Goal: Task Accomplishment & Management: Complete application form

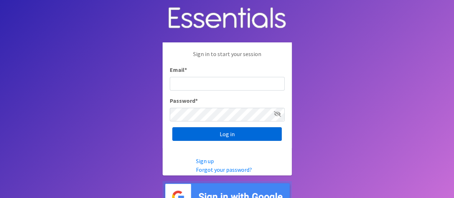
type input "[PERSON_NAME][EMAIL_ADDRESS][DOMAIN_NAME]"
click at [208, 135] on input "Log in" at bounding box center [226, 134] width 109 height 14
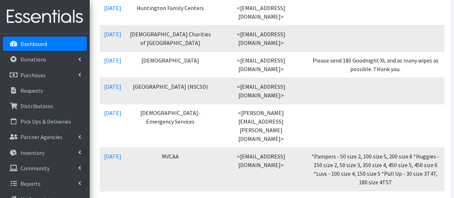
scroll to position [251, 0]
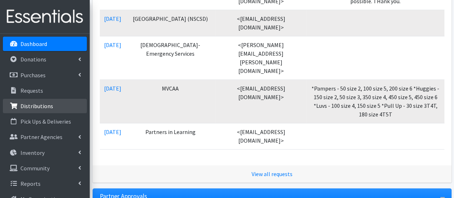
click at [46, 109] on p "Distributions" at bounding box center [36, 105] width 33 height 7
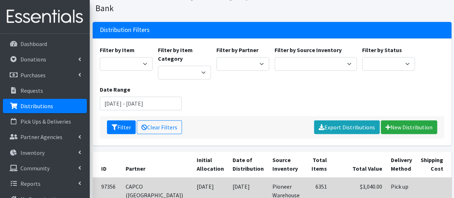
scroll to position [36, 0]
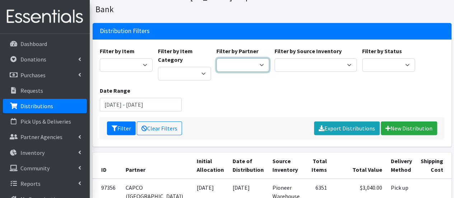
click at [248, 58] on select "All Saints Church Baby Momma Association Bellegrove Missionary Baptist Church F…" at bounding box center [242, 65] width 53 height 14
select select "7049"
click at [216, 58] on select "All Saints Church Baby Momma Association Bellegrove Missionary Baptist Church F…" at bounding box center [242, 65] width 53 height 14
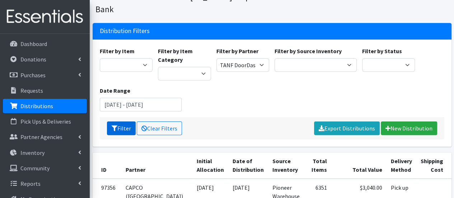
click at [117, 121] on button "Filter" at bounding box center [121, 128] width 29 height 14
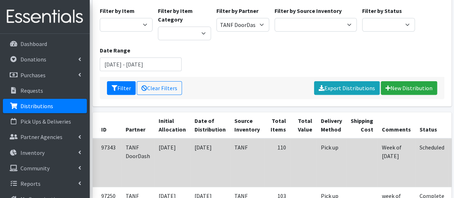
scroll to position [108, 0]
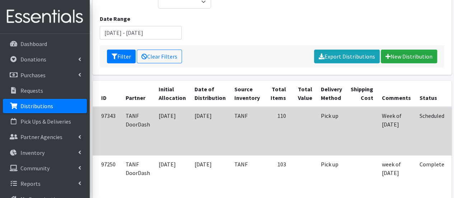
click at [394, 125] on td "Week of 9/29/25" at bounding box center [396, 131] width 38 height 48
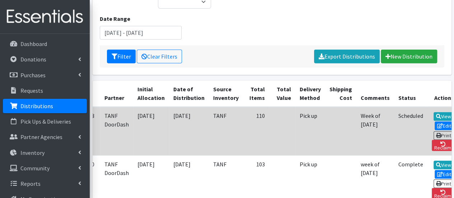
scroll to position [0, 22]
click at [436, 123] on icon at bounding box center [439, 125] width 6 height 5
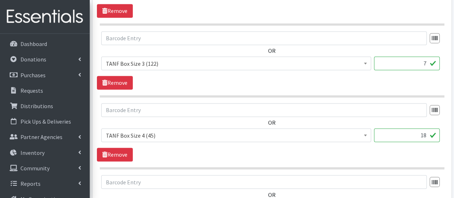
scroll to position [538, 0]
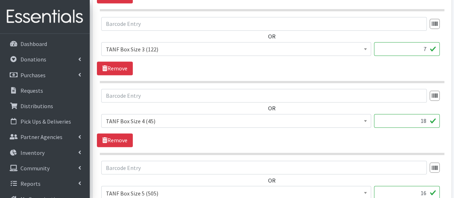
click at [425, 117] on input "18" at bounding box center [407, 121] width 66 height 14
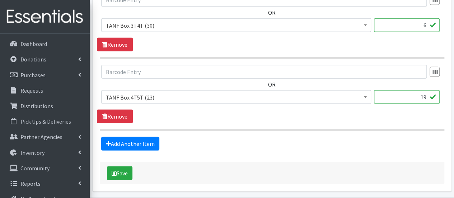
scroll to position [1013, 0]
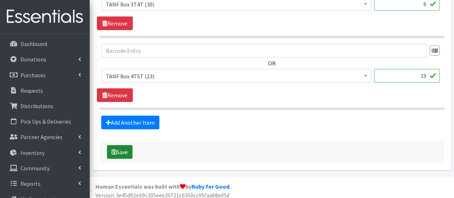
type input "17"
click at [119, 150] on button "Save" at bounding box center [119, 152] width 25 height 14
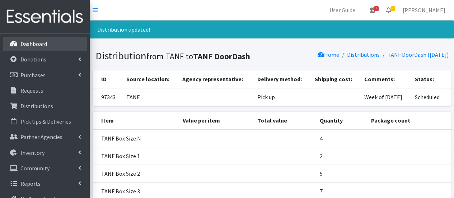
click at [67, 41] on link "Dashboard" at bounding box center [45, 44] width 84 height 14
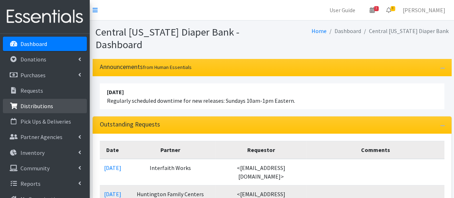
click at [49, 107] on p "Distributions" at bounding box center [36, 105] width 33 height 7
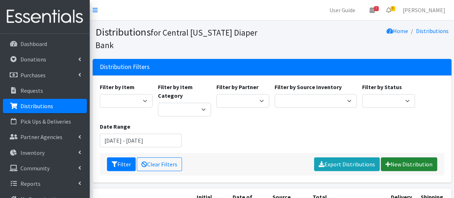
click at [395, 157] on link "New Distribution" at bounding box center [409, 164] width 56 height 14
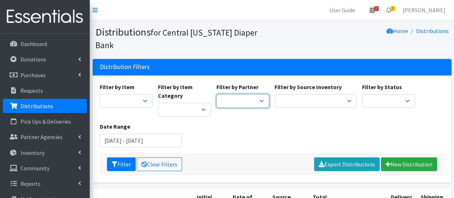
click at [256, 94] on select "All Saints Church Baby Momma Association Bellegrove Missionary Baptist Church F…" at bounding box center [242, 101] width 53 height 14
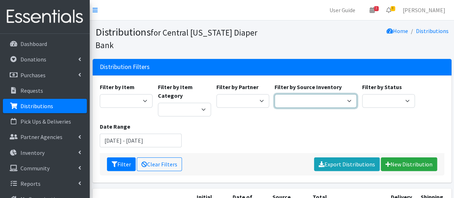
click at [301, 94] on select "Pioneer Warehouse TANF" at bounding box center [315, 101] width 82 height 14
select select "470"
click at [274, 94] on select "Pioneer Warehouse TANF" at bounding box center [315, 101] width 82 height 14
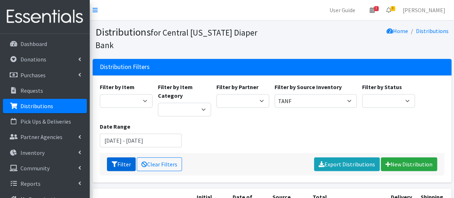
click at [112, 161] on icon "submit" at bounding box center [115, 164] width 6 height 6
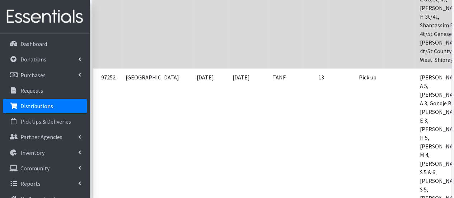
scroll to position [359, 0]
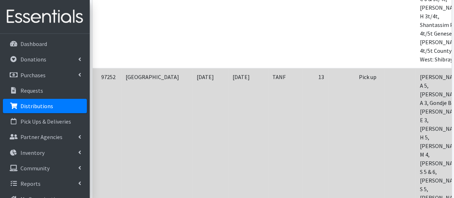
drag, startPoint x: 327, startPoint y: 79, endPoint x: 327, endPoint y: 74, distance: 5.0
click at [354, 78] on td "Pick up" at bounding box center [369, 150] width 30 height 164
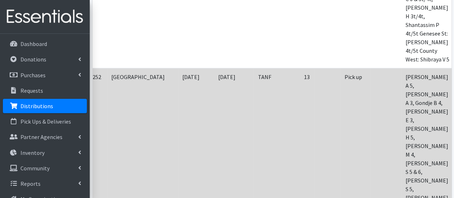
scroll to position [0, 53]
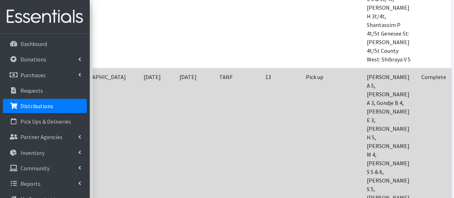
click at [453, 84] on icon at bounding box center [463, 86] width 6 height 5
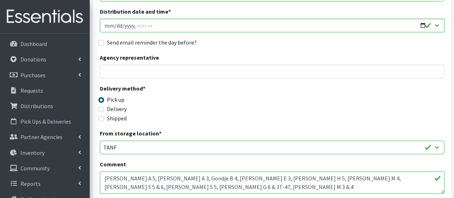
scroll to position [143, 0]
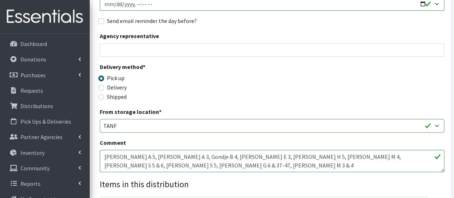
click at [104, 156] on textarea "[PERSON_NAME] A 5, [PERSON_NAME] A 3, Gondje B 4, [PERSON_NAME] E 3, [PERSON_NA…" at bounding box center [272, 161] width 344 height 22
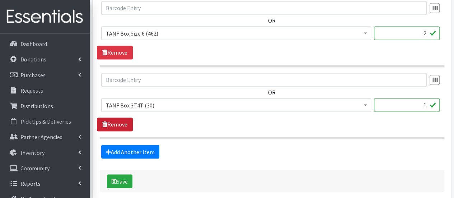
scroll to position [585, 0]
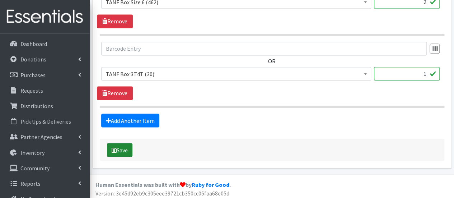
type textarea "week of [DATE]: [PERSON_NAME] A 5, [PERSON_NAME] A 3, Gondje B 4, [PERSON_NAME]…"
click at [124, 145] on button "Save" at bounding box center [119, 150] width 25 height 14
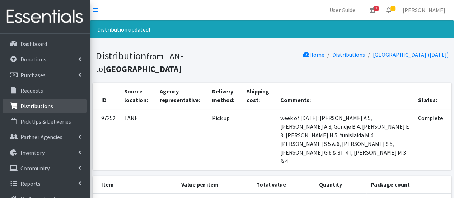
click at [55, 102] on link "Distributions" at bounding box center [45, 106] width 84 height 14
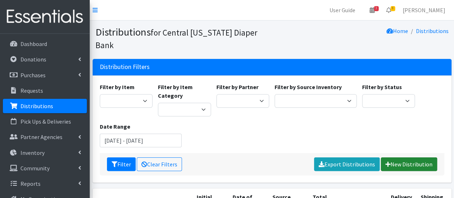
click at [411, 157] on link "New Distribution" at bounding box center [409, 164] width 56 height 14
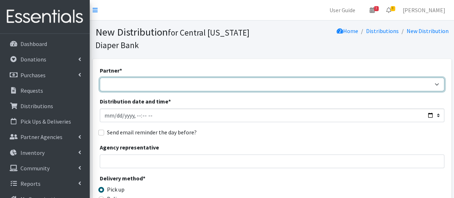
click at [334, 87] on select "All Saints Church Baby Momma Association Bellegrove Missionary Baptist Church F…" at bounding box center [272, 84] width 344 height 14
select select "7140"
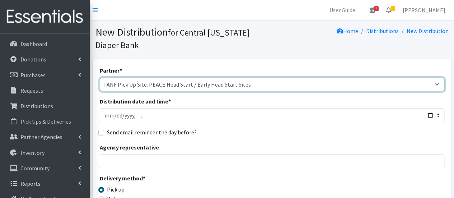
click at [100, 77] on select "All Saints Church Baby Momma Association Bellegrove Missionary Baptist Church F…" at bounding box center [272, 84] width 344 height 14
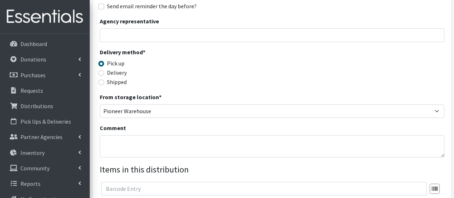
scroll to position [179, 0]
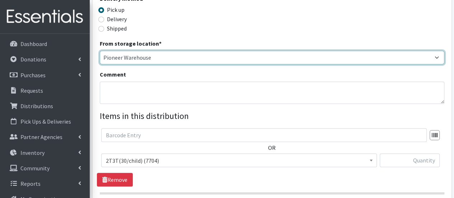
click at [137, 62] on select "Pioneer Warehouse TANF" at bounding box center [272, 58] width 344 height 14
select select "470"
click at [100, 51] on select "Pioneer Warehouse TANF" at bounding box center [272, 58] width 344 height 14
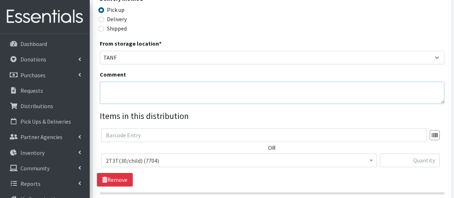
click at [129, 82] on textarea "Comment" at bounding box center [272, 92] width 344 height 22
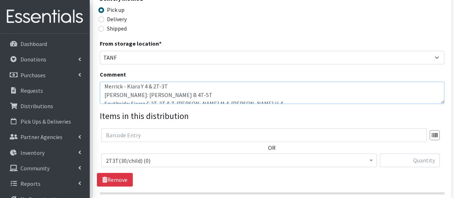
scroll to position [11, 0]
type textarea "week of [DATE]: [PERSON_NAME] - Anymara A 6 Merrick - Kiara Y 4 & 2T-3T [PERSON…"
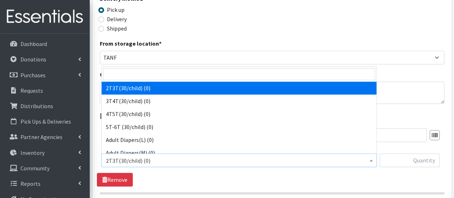
click at [164, 163] on span "2T3T(30/child) (0)" at bounding box center [239, 160] width 266 height 10
click at [145, 73] on input "search" at bounding box center [239, 74] width 272 height 12
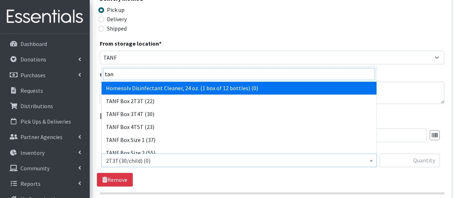
type input "tanf"
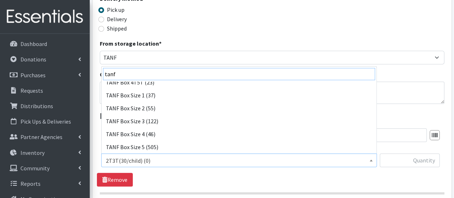
scroll to position [44, 0]
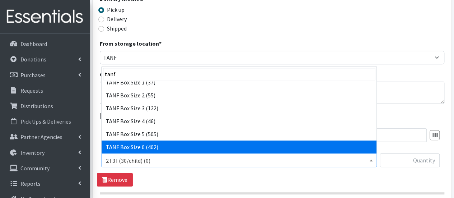
select select "15526"
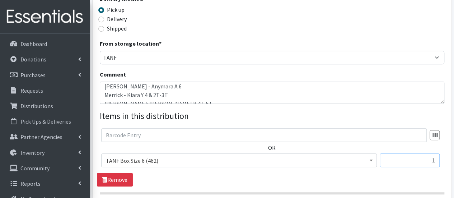
scroll to position [215, 0]
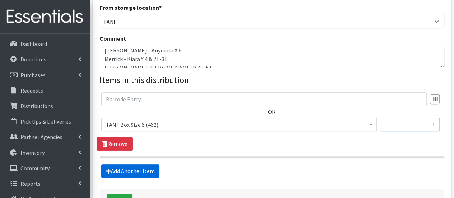
type input "1"
click at [145, 171] on link "Add Another Item" at bounding box center [130, 171] width 58 height 14
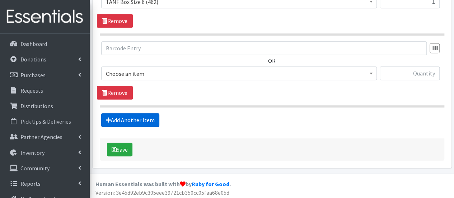
scroll to position [339, 0]
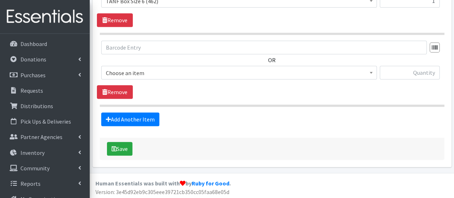
click at [135, 78] on span "Choose an item" at bounding box center [238, 73] width 275 height 14
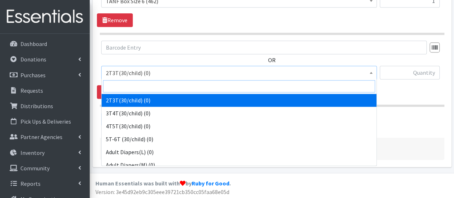
click at [135, 88] on input "search" at bounding box center [239, 86] width 272 height 12
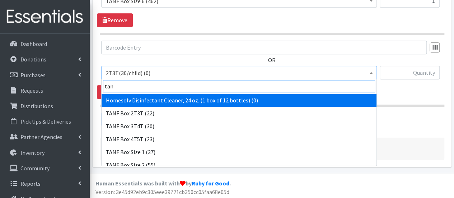
type input "tanf"
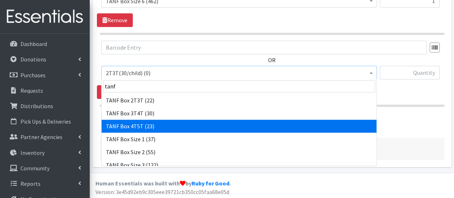
select select "15531"
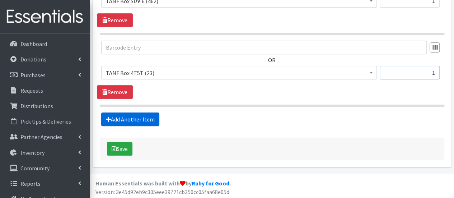
type input "1"
click at [140, 123] on link "Add Another Item" at bounding box center [130, 119] width 58 height 14
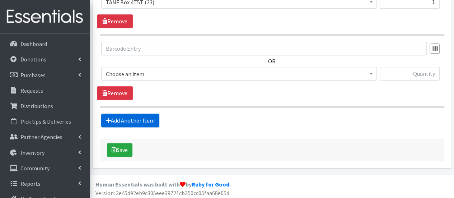
scroll to position [410, 0]
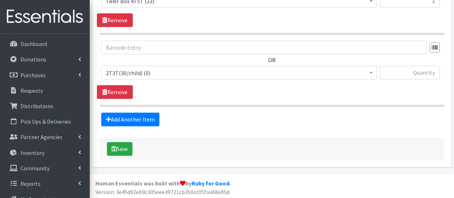
click at [139, 74] on span "2T3T(30/child) (0)" at bounding box center [239, 73] width 266 height 10
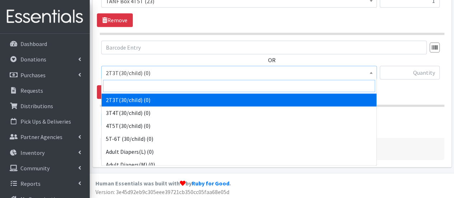
click at [130, 88] on input "search" at bounding box center [239, 86] width 272 height 12
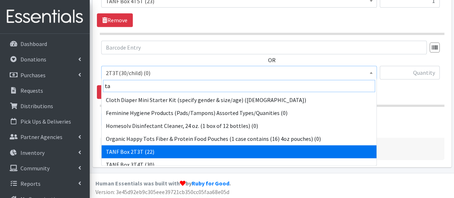
type input "ta"
select select "15528"
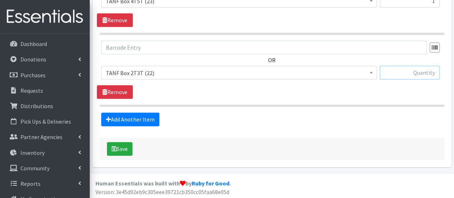
drag, startPoint x: 419, startPoint y: 71, endPoint x: 428, endPoint y: 102, distance: 32.8
click at [419, 72] on input "text" at bounding box center [409, 73] width 60 height 14
type input "2"
click at [143, 116] on link "Add Another Item" at bounding box center [130, 119] width 58 height 14
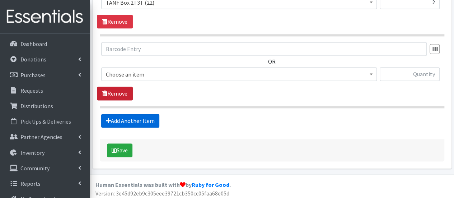
scroll to position [481, 0]
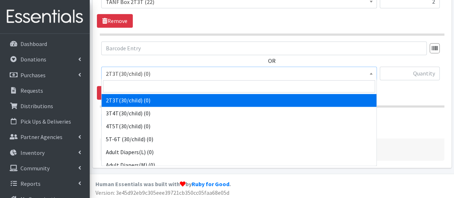
click at [112, 69] on span "2T3T(30/child) (0)" at bounding box center [239, 74] width 266 height 10
click at [115, 80] on input "search" at bounding box center [239, 86] width 272 height 12
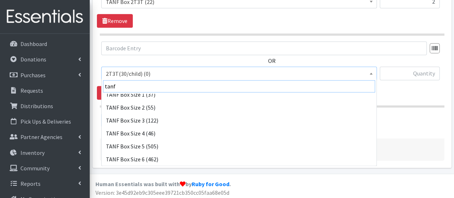
scroll to position [70, 0]
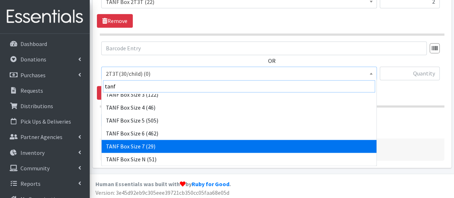
type input "tanf"
select select "15527"
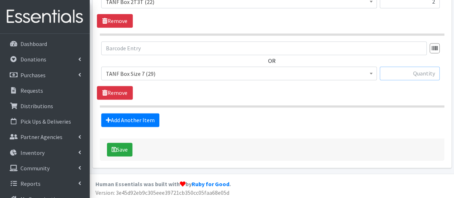
click at [413, 72] on input "text" at bounding box center [409, 73] width 60 height 14
type input "1"
click at [134, 117] on link "Add Another Item" at bounding box center [130, 120] width 58 height 14
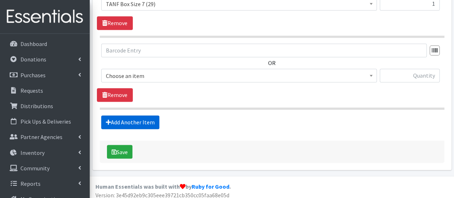
scroll to position [553, 0]
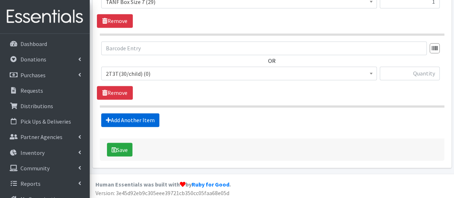
click at [144, 117] on link "Add Another Item" at bounding box center [130, 120] width 58 height 14
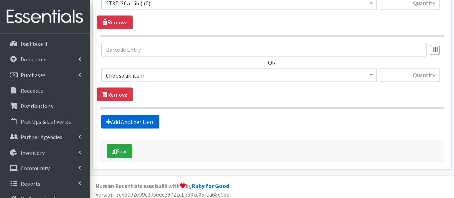
scroll to position [624, 0]
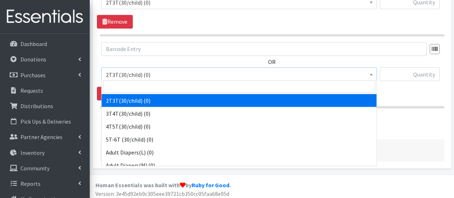
click at [137, 69] on span "2T3T(30/child) (0)" at bounding box center [239, 74] width 266 height 10
click at [139, 81] on input "search" at bounding box center [239, 86] width 272 height 12
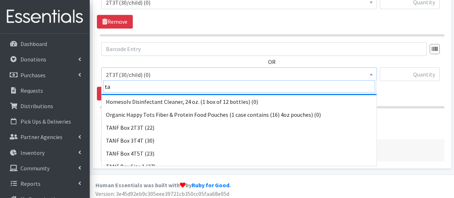
scroll to position [36, 0]
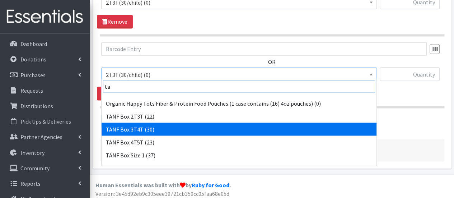
type input "ta"
select select "15529"
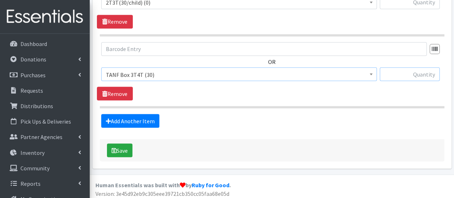
click at [400, 73] on input "text" at bounding box center [409, 74] width 60 height 14
type input "1"
click at [148, 117] on link "Add Another Item" at bounding box center [130, 121] width 58 height 14
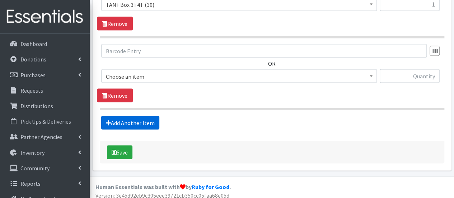
scroll to position [696, 0]
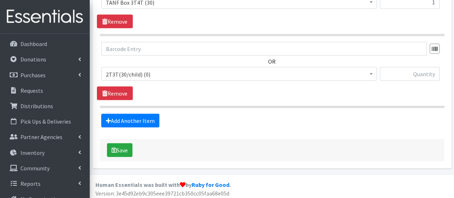
click at [139, 73] on span "2T3T(30/child) (0)" at bounding box center [239, 74] width 266 height 10
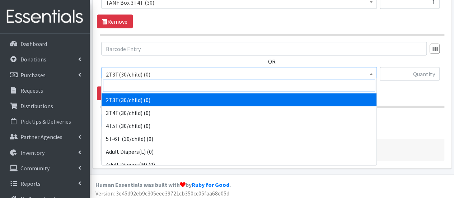
click at [150, 87] on input "search" at bounding box center [239, 86] width 272 height 12
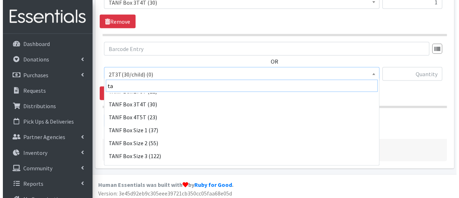
scroll to position [108, 0]
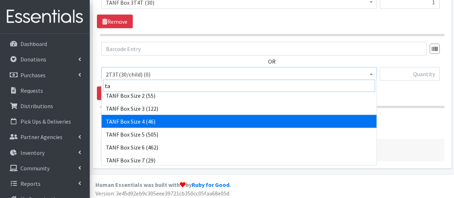
type input "ta"
select select "15524"
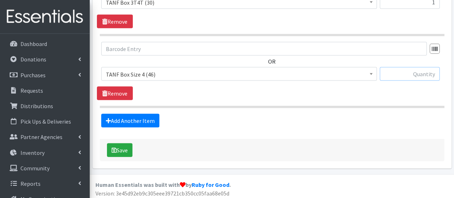
click at [390, 69] on input "text" at bounding box center [409, 74] width 60 height 14
type input "2"
click at [119, 150] on button "Save" at bounding box center [119, 150] width 25 height 14
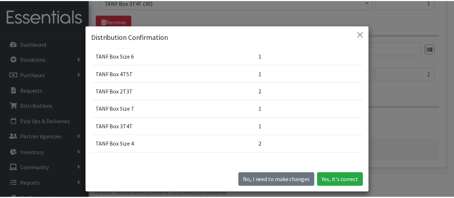
scroll to position [36, 0]
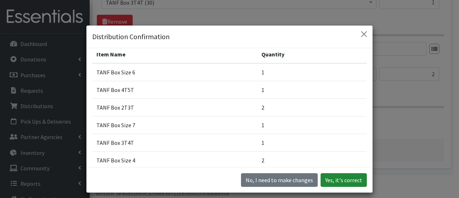
click at [350, 175] on button "Yes, it's correct" at bounding box center [344, 180] width 46 height 14
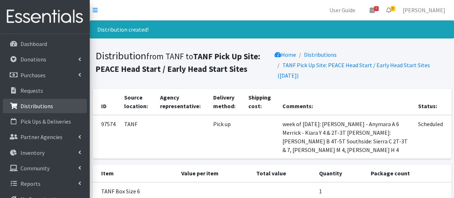
click at [52, 107] on link "Distributions" at bounding box center [45, 106] width 84 height 14
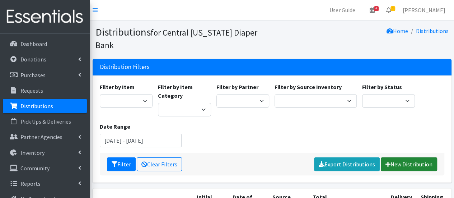
click at [392, 157] on link "New Distribution" at bounding box center [409, 164] width 56 height 14
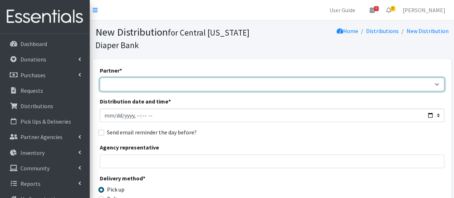
click at [202, 86] on select "[DEMOGRAPHIC_DATA] Baby Momma Association [DEMOGRAPHIC_DATA] Food Pantry [GEOGR…" at bounding box center [272, 84] width 344 height 14
select select "7141"
click at [100, 77] on select "[DEMOGRAPHIC_DATA] Baby Momma Association [DEMOGRAPHIC_DATA] Food Pantry [GEOGR…" at bounding box center [272, 84] width 344 height 14
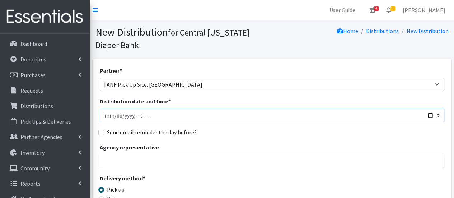
click at [133, 115] on input "Distribution date and time *" at bounding box center [272, 115] width 344 height 14
type input "[DATE]T11:00"
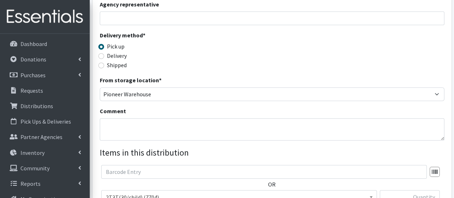
scroll to position [143, 0]
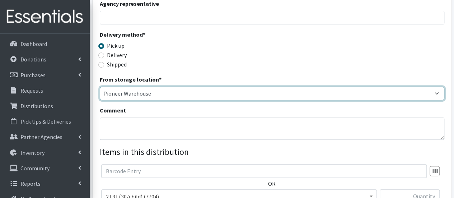
click at [138, 94] on select "Pioneer Warehouse TANF" at bounding box center [272, 93] width 344 height 14
select select "470"
click at [100, 86] on select "Pioneer Warehouse TANF" at bounding box center [272, 93] width 344 height 14
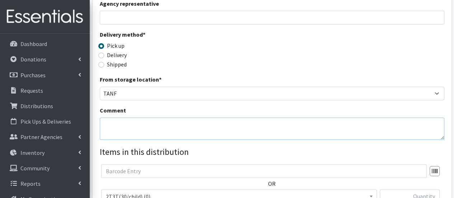
click at [144, 130] on textarea "Comment" at bounding box center [272, 128] width 344 height 22
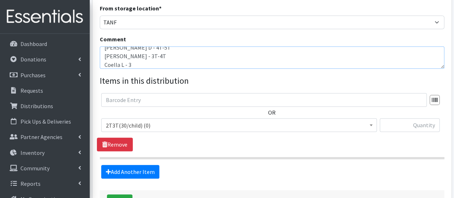
scroll to position [215, 0]
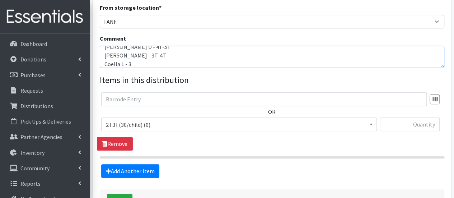
type textarea "week of 9/29/25 Kendall D - 4T-5T Heather L - 3T-4T Coella L - 3"
click at [211, 124] on span "2T3T(30/child) (0)" at bounding box center [239, 124] width 266 height 10
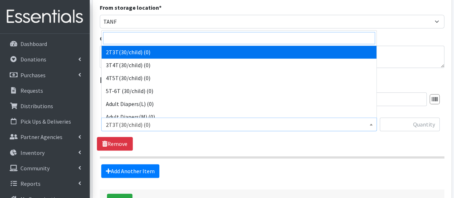
click at [149, 39] on input "search" at bounding box center [239, 38] width 272 height 12
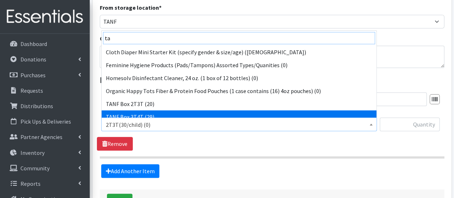
type input "ta"
select select "15529"
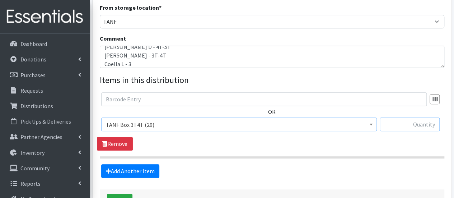
click at [415, 126] on input "text" at bounding box center [409, 124] width 60 height 14
type input "1"
click at [134, 174] on link "Add Another Item" at bounding box center [130, 171] width 58 height 14
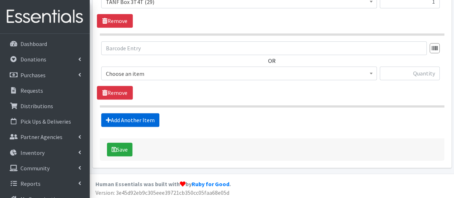
scroll to position [339, 0]
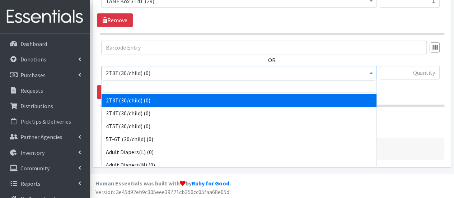
click at [126, 70] on span "2T3T(30/child) (0)" at bounding box center [239, 73] width 266 height 10
click at [126, 83] on input "search" at bounding box center [239, 86] width 272 height 12
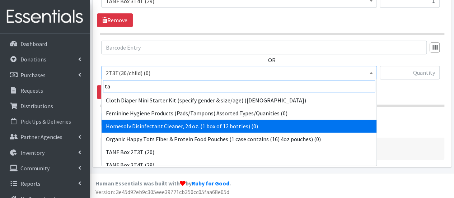
scroll to position [36, 0]
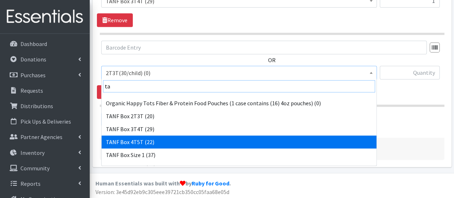
type input "ta"
select select "15531"
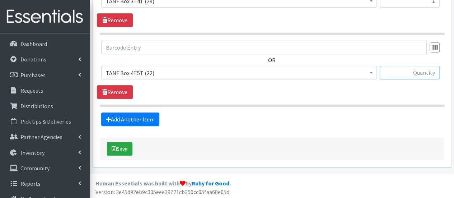
click at [406, 74] on input "text" at bounding box center [409, 73] width 60 height 14
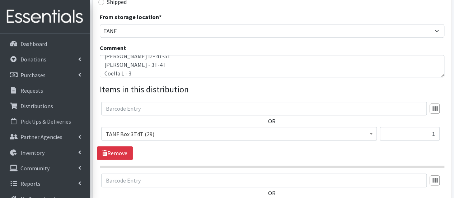
scroll to position [303, 0]
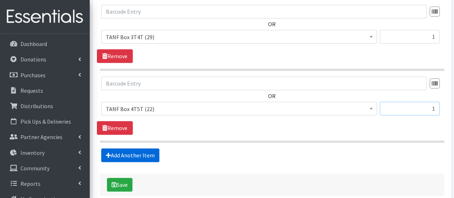
type input "1"
click at [149, 152] on link "Add Another Item" at bounding box center [130, 155] width 58 height 14
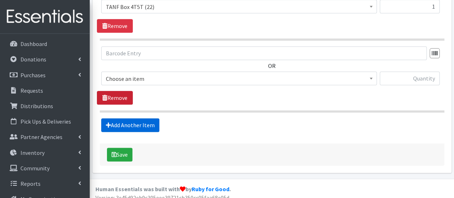
scroll to position [410, 0]
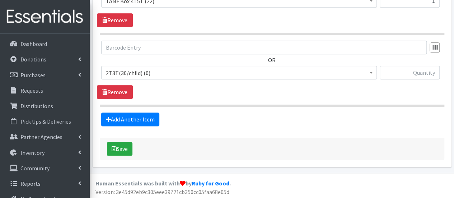
click at [131, 75] on span "2T3T(30/child) (0)" at bounding box center [239, 73] width 266 height 10
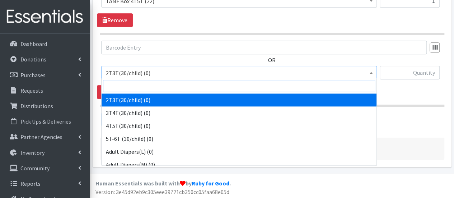
click at [133, 86] on input "search" at bounding box center [239, 86] width 272 height 12
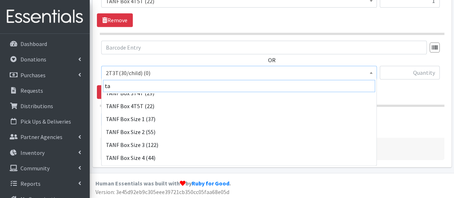
scroll to position [72, 0]
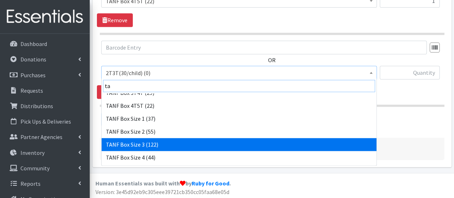
type input "ta"
select select "15523"
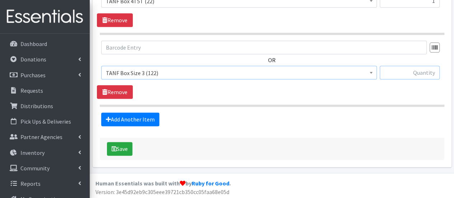
click at [428, 72] on input "text" at bounding box center [409, 73] width 60 height 14
type input "1"
click at [120, 150] on button "Save" at bounding box center [119, 149] width 25 height 14
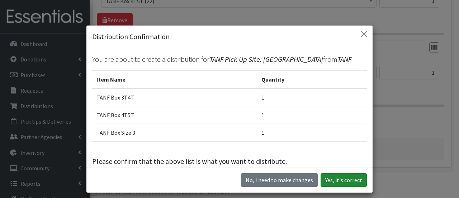
click at [336, 182] on button "Yes, it's correct" at bounding box center [344, 180] width 46 height 14
